Goal: Task Accomplishment & Management: Manage account settings

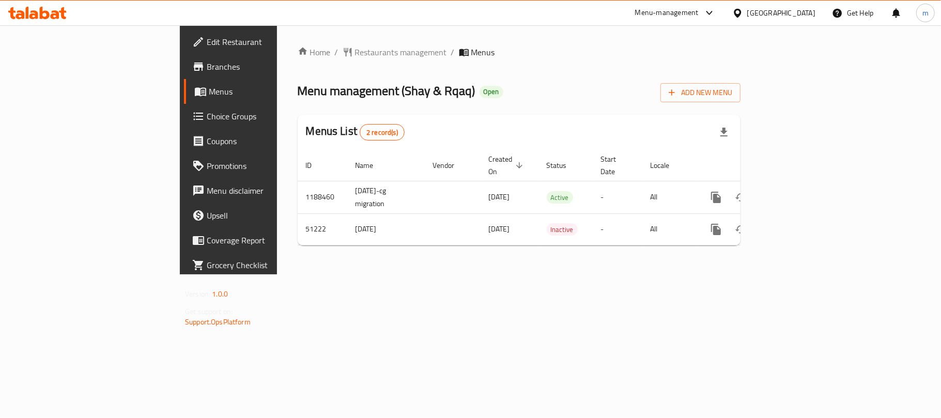
click at [355, 58] on span "Restaurants management" at bounding box center [401, 52] width 92 height 12
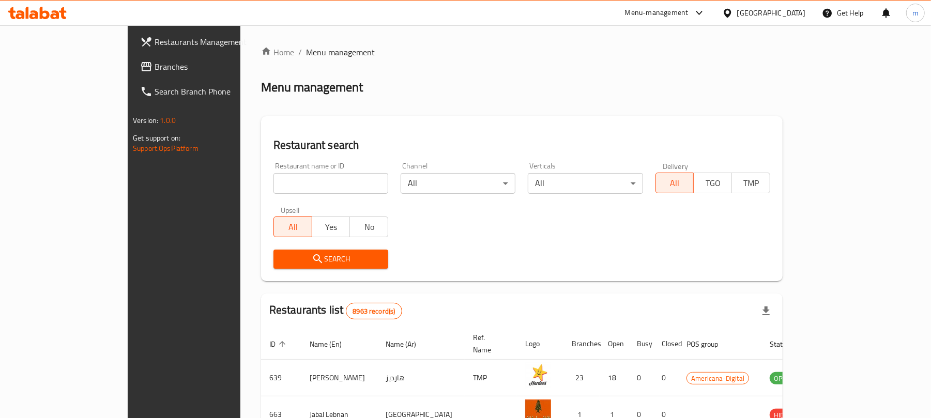
click at [275, 174] on input "search" at bounding box center [330, 183] width 115 height 21
paste input "25687"
type input "25687"
click button "Search" at bounding box center [330, 259] width 115 height 19
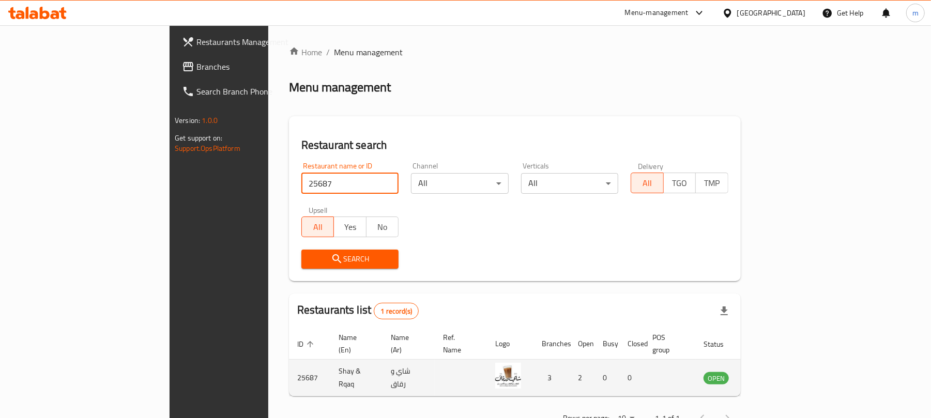
click at [785, 373] on td "enhanced table" at bounding box center [767, 378] width 36 height 37
click at [770, 372] on icon "enhanced table" at bounding box center [764, 378] width 12 height 12
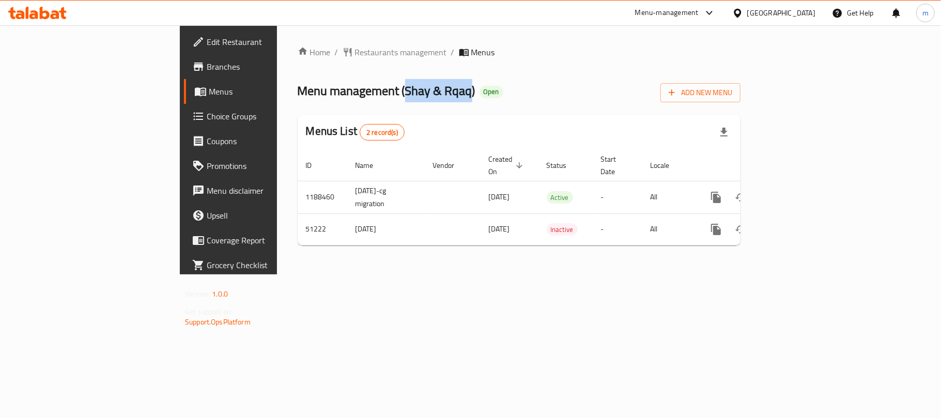
drag, startPoint x: 286, startPoint y: 91, endPoint x: 350, endPoint y: 95, distance: 64.2
click at [350, 95] on span "Menu management ( Shay & Rqaq )" at bounding box center [387, 90] width 178 height 23
copy span "Shay & Rqaq"
click at [356, 116] on div "Menus List 2 record(s)" at bounding box center [519, 132] width 443 height 35
